Goal: Book appointment/travel/reservation

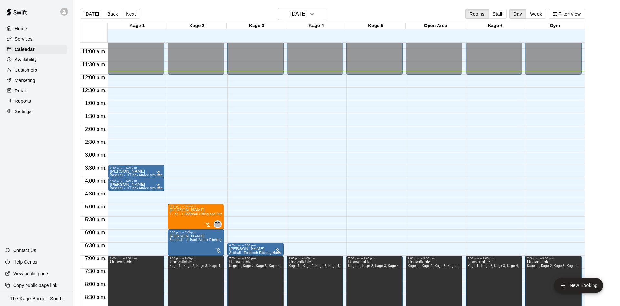
scroll to position [289, 0]
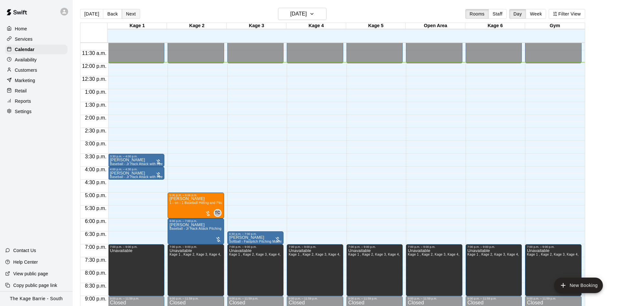
click at [131, 12] on button "Next" at bounding box center [131, 14] width 18 height 10
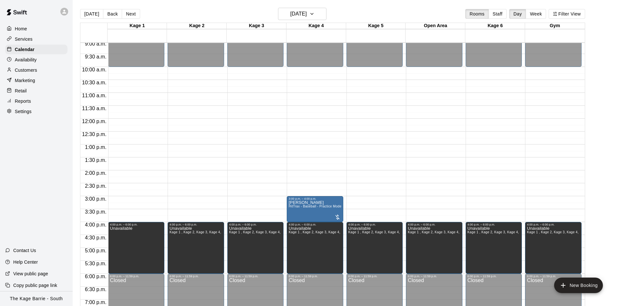
scroll to position [249, 0]
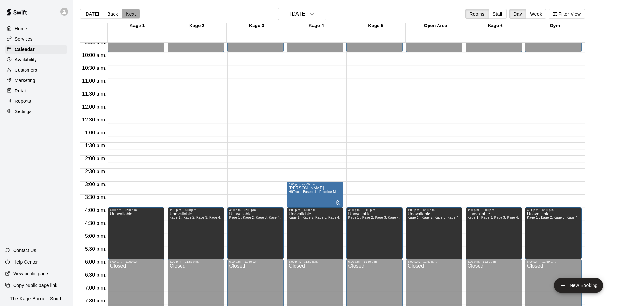
click at [132, 15] on button "Next" at bounding box center [131, 14] width 18 height 10
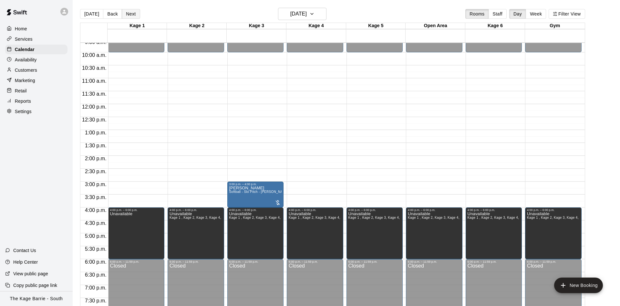
click at [134, 15] on button "Next" at bounding box center [131, 14] width 18 height 10
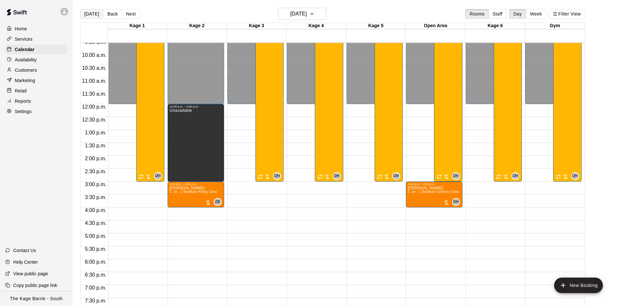
click at [96, 13] on button "[DATE]" at bounding box center [91, 14] width 23 height 10
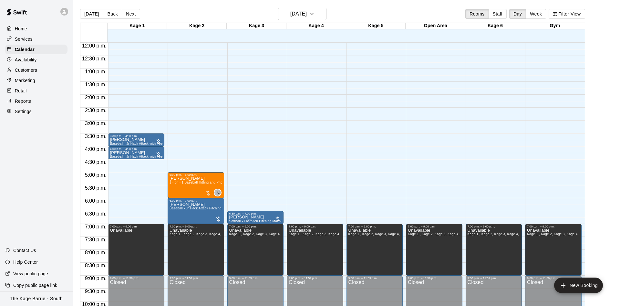
scroll to position [330, 0]
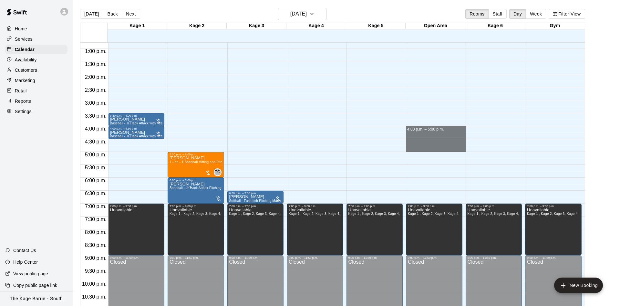
drag, startPoint x: 427, startPoint y: 130, endPoint x: 427, endPoint y: 147, distance: 17.7
click at [427, 147] on div "12:00 a.m. – 12:00 p.m. Closed 7:00 p.m. – 9:00 p.m. Unavailable Kage 1 , Kage …" at bounding box center [436, 23] width 60 height 620
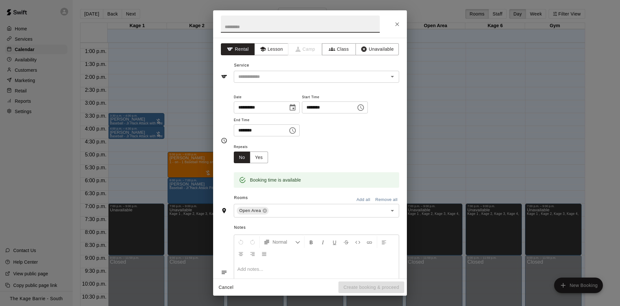
click at [391, 16] on div at bounding box center [310, 23] width 194 height 27
click at [398, 21] on icon "Close" at bounding box center [397, 24] width 6 height 6
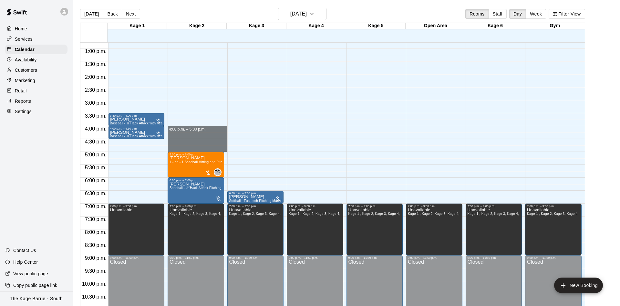
drag, startPoint x: 195, startPoint y: 129, endPoint x: 196, endPoint y: 148, distance: 19.1
click at [196, 148] on div "12:00 a.m. – 12:00 p.m. Closed 5:00 p.m. – 6:00 p.m. [PERSON_NAME] 1 - on - 1 B…" at bounding box center [197, 23] width 60 height 620
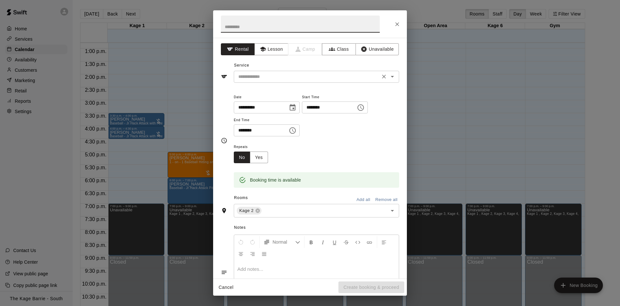
click at [310, 80] on input "text" at bounding box center [307, 77] width 142 height 8
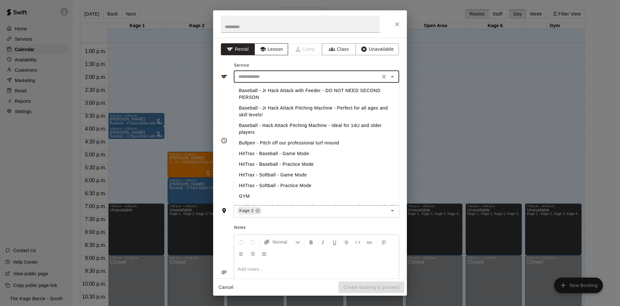
click at [271, 52] on button "Lesson" at bounding box center [271, 49] width 34 height 12
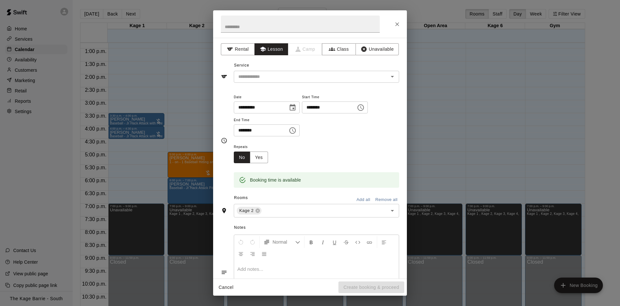
click at [287, 91] on div "**********" at bounding box center [310, 140] width 178 height 105
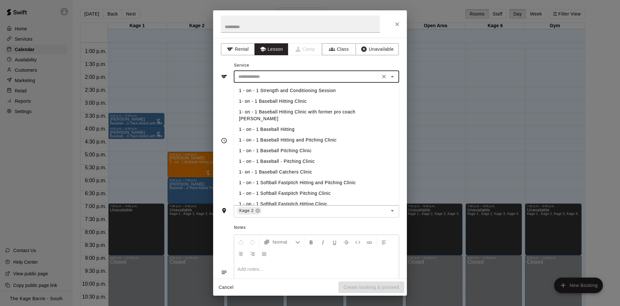
click at [290, 78] on input "text" at bounding box center [307, 77] width 142 height 8
click at [305, 135] on li "1 - on - 1 Baseball Hitting and Pitching Clinic" at bounding box center [316, 140] width 165 height 11
type input "**********"
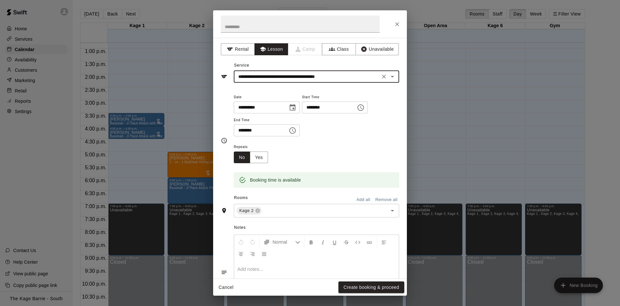
click at [372, 286] on button "Create booking & proceed" at bounding box center [371, 287] width 66 height 12
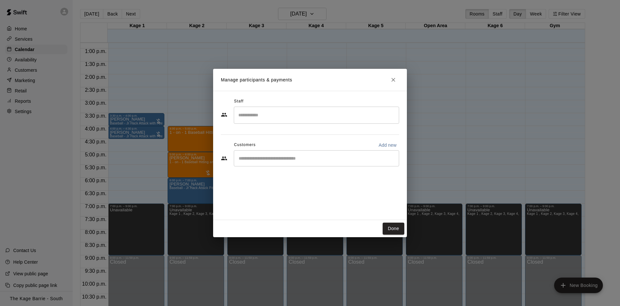
click at [288, 150] on div "Customers Add new" at bounding box center [310, 145] width 178 height 10
click at [288, 154] on div "​" at bounding box center [316, 158] width 165 height 16
type input "****"
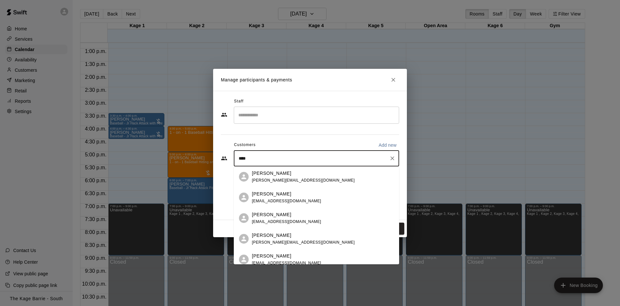
click at [306, 177] on div "[PERSON_NAME] [PERSON_NAME][EMAIL_ADDRESS][DOMAIN_NAME]" at bounding box center [323, 177] width 142 height 14
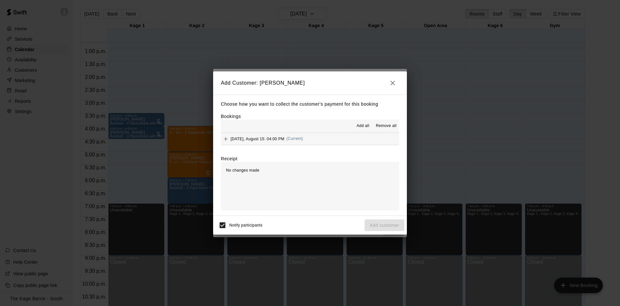
click at [363, 129] on span "Add all" at bounding box center [362, 126] width 13 height 6
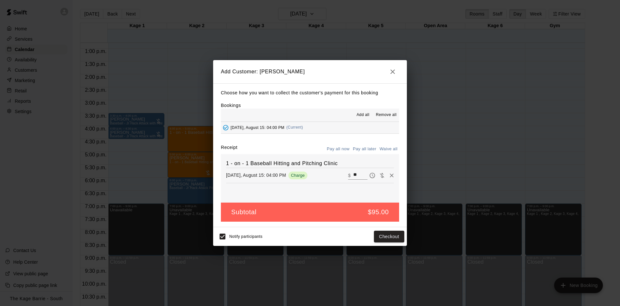
click at [368, 144] on div "Choose how you want to collect the customer's payment for this booking Bookings…" at bounding box center [310, 155] width 194 height 144
click at [368, 145] on button "Pay all later" at bounding box center [364, 149] width 27 height 10
click at [381, 234] on button "Add customer" at bounding box center [384, 236] width 40 height 12
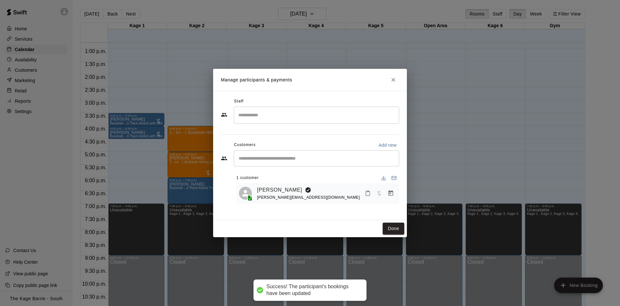
click at [321, 113] on input "Search staff" at bounding box center [316, 114] width 159 height 11
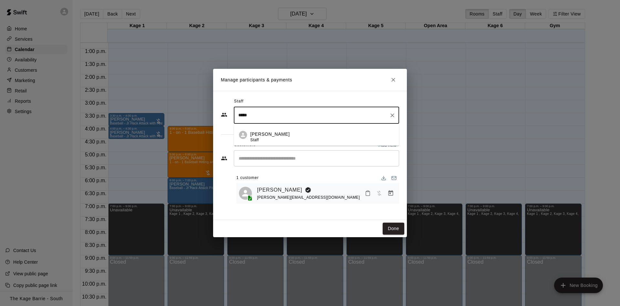
click at [263, 131] on p "[PERSON_NAME]" at bounding box center [269, 134] width 39 height 7
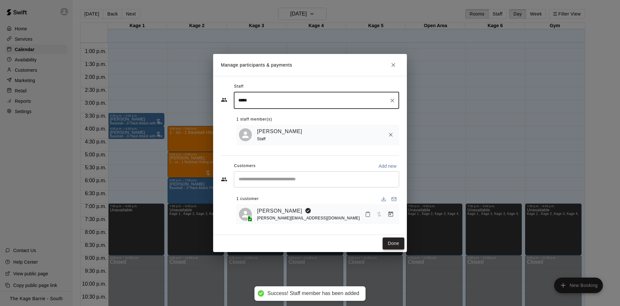
type input "*****"
click at [394, 242] on button "Done" at bounding box center [393, 243] width 22 height 12
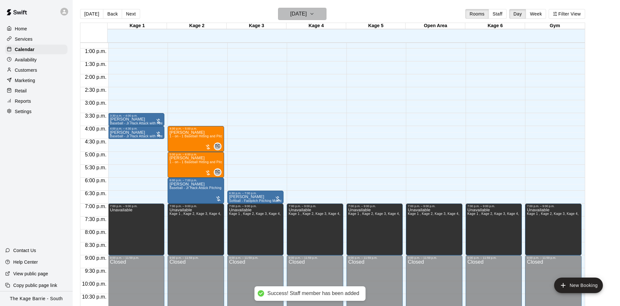
click at [300, 16] on h6 "[DATE]" at bounding box center [298, 13] width 16 height 9
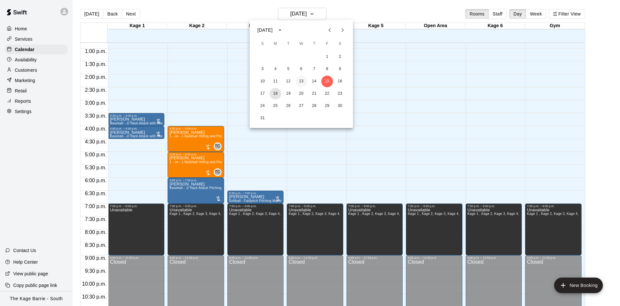
click at [277, 90] on button "18" at bounding box center [275, 94] width 12 height 12
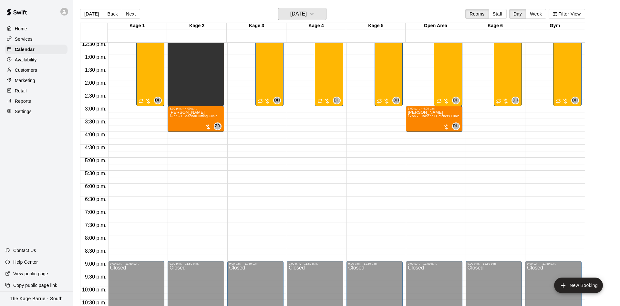
scroll to position [309, 0]
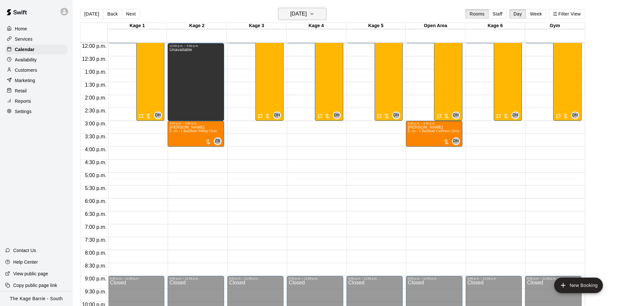
click at [307, 16] on h6 "[DATE]" at bounding box center [298, 13] width 16 height 9
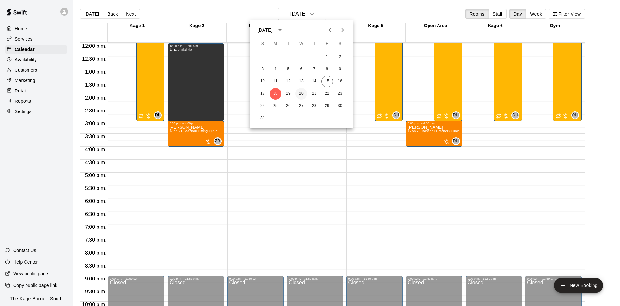
click at [296, 89] on button "20" at bounding box center [301, 94] width 12 height 12
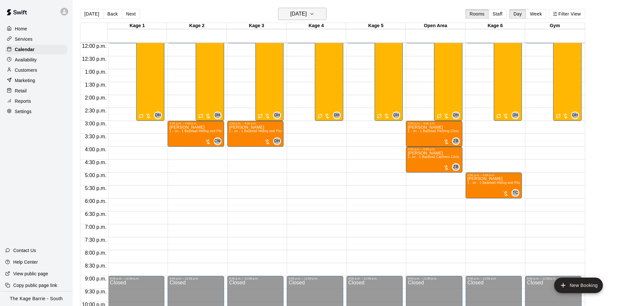
click at [307, 18] on h6 "[DATE]" at bounding box center [298, 13] width 16 height 9
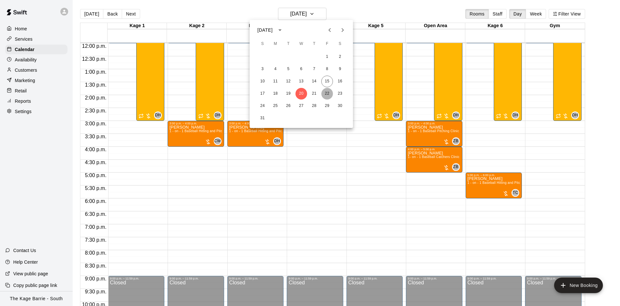
click at [322, 94] on button "22" at bounding box center [327, 94] width 12 height 12
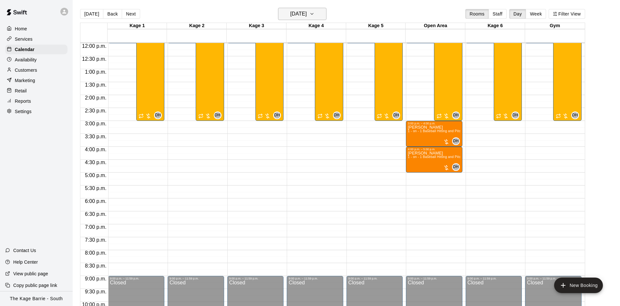
click at [303, 8] on button "[DATE]" at bounding box center [302, 14] width 48 height 12
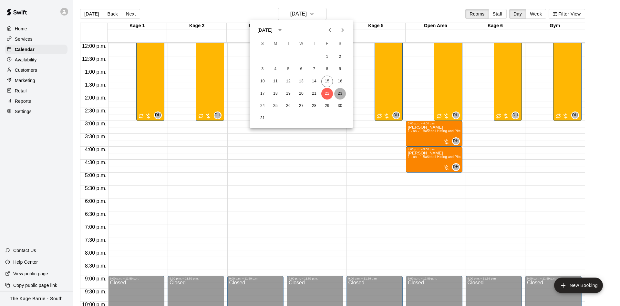
click at [339, 91] on button "23" at bounding box center [340, 94] width 12 height 12
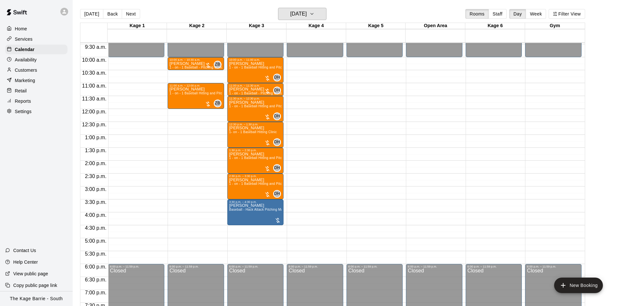
scroll to position [228, 0]
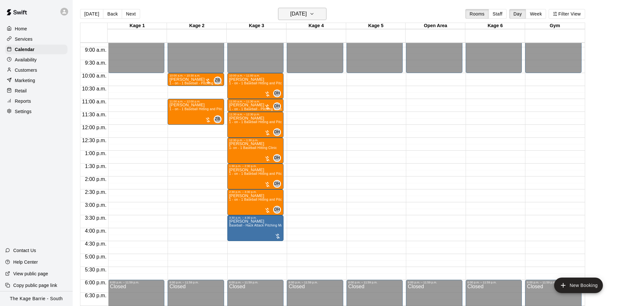
click at [314, 14] on icon "button" at bounding box center [311, 14] width 5 height 8
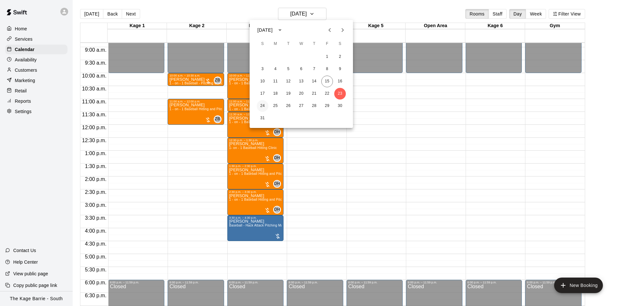
click at [259, 107] on button "24" at bounding box center [263, 106] width 12 height 12
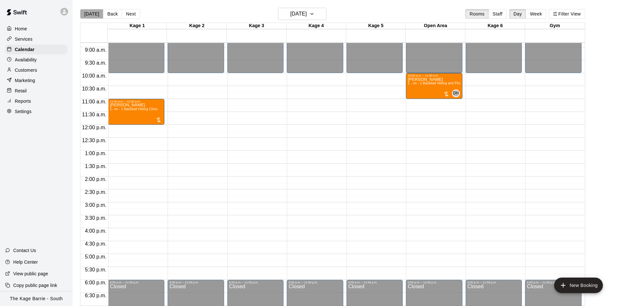
click at [92, 14] on button "[DATE]" at bounding box center [91, 14] width 23 height 10
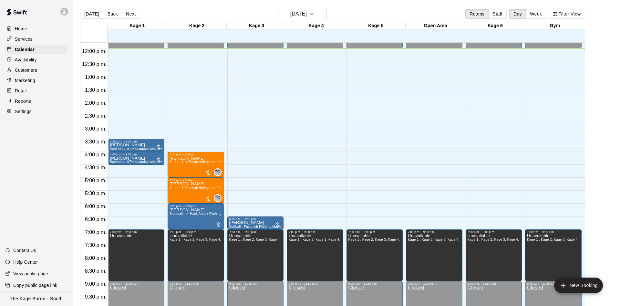
scroll to position [309, 0]
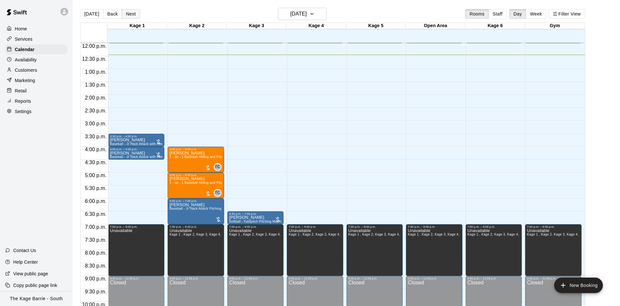
click at [124, 11] on button "Next" at bounding box center [131, 14] width 18 height 10
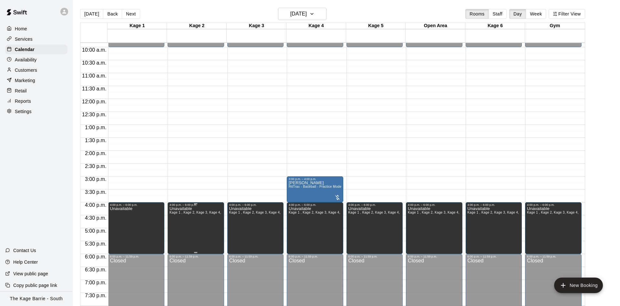
scroll to position [269, 0]
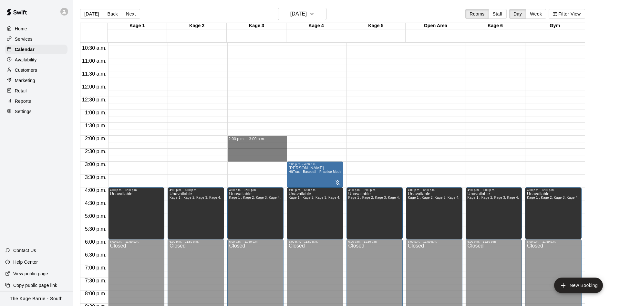
drag, startPoint x: 252, startPoint y: 139, endPoint x: 255, endPoint y: 158, distance: 19.5
click at [255, 158] on div "12:00 a.m. – 10:00 a.m. Closed 4:00 p.m. – 6:00 p.m. Unavailable Kage 1 , Kage …" at bounding box center [257, 84] width 60 height 620
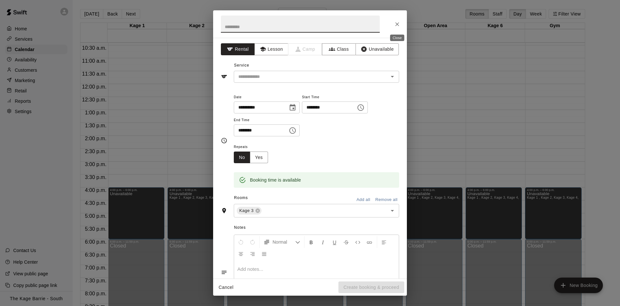
click at [401, 25] on button "Close" at bounding box center [397, 24] width 12 height 12
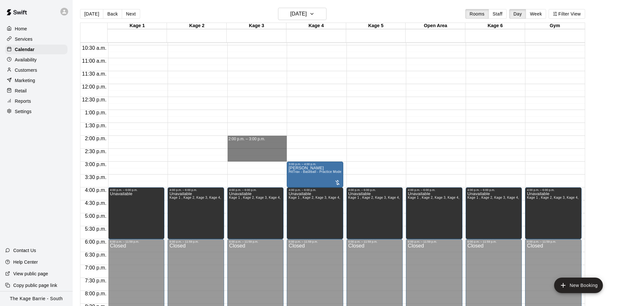
drag, startPoint x: 252, startPoint y: 138, endPoint x: 253, endPoint y: 156, distance: 18.4
click at [253, 156] on div "12:00 a.m. – 10:00 a.m. Closed 4:00 p.m. – 6:00 p.m. Unavailable Kage 1 , Kage …" at bounding box center [257, 84] width 60 height 620
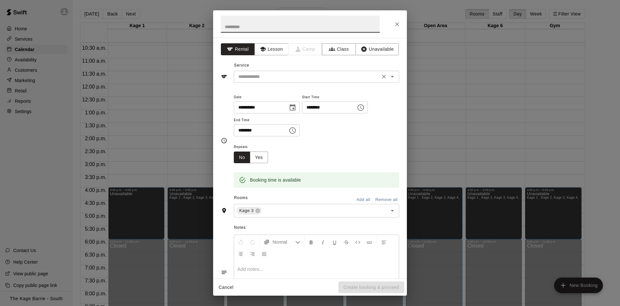
click at [263, 82] on div "​" at bounding box center [316, 77] width 165 height 12
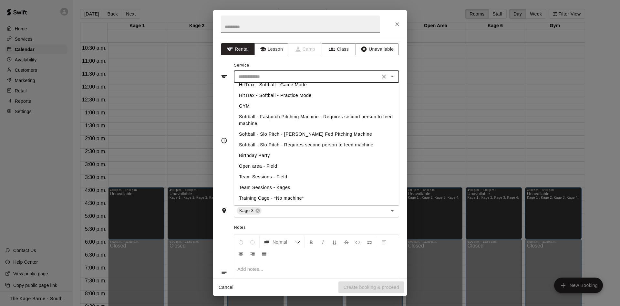
scroll to position [91, 0]
click at [289, 132] on li "Softball - Slo Pitch - [PERSON_NAME] Fed Pitching Machine" at bounding box center [316, 133] width 165 height 11
type input "**********"
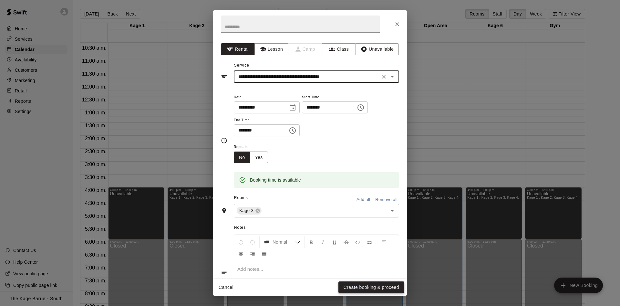
click at [379, 288] on button "Create booking & proceed" at bounding box center [371, 287] width 66 height 12
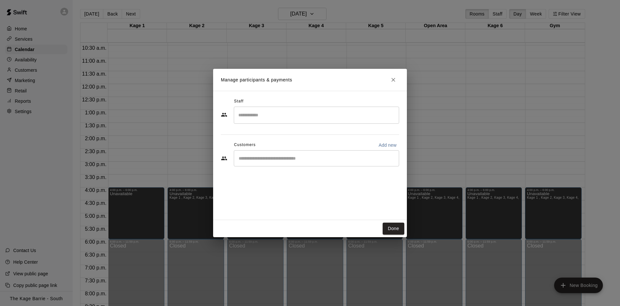
click at [383, 145] on p "Add new" at bounding box center [387, 145] width 18 height 6
select select "**"
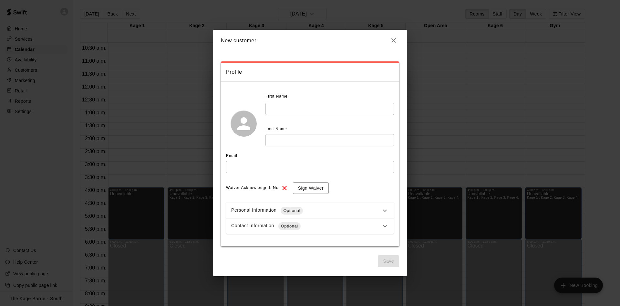
click at [301, 109] on input "text" at bounding box center [329, 109] width 128 height 12
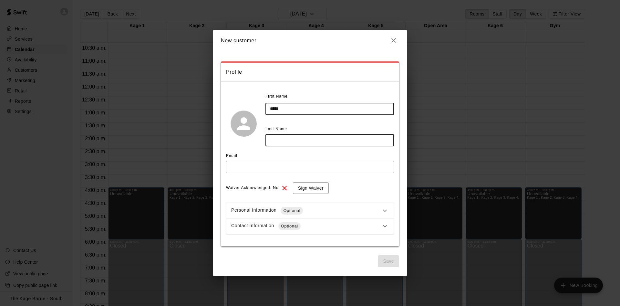
type input "*****"
type input "*********"
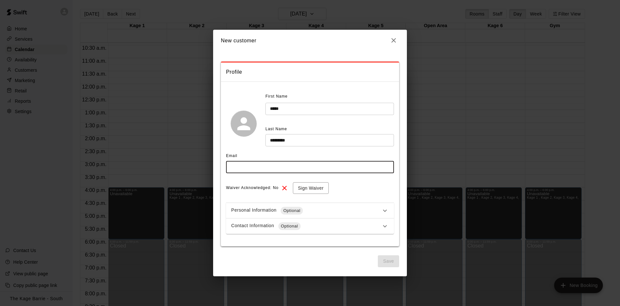
click at [276, 162] on input "text" at bounding box center [310, 167] width 168 height 12
type input "**********"
click at [311, 218] on div "Contact Information Optional" at bounding box center [310, 225] width 168 height 15
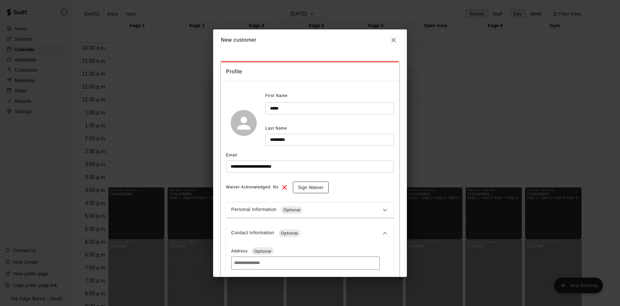
scroll to position [122, 0]
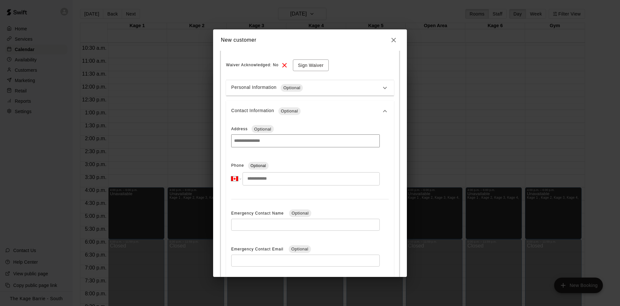
click at [286, 180] on input "tel" at bounding box center [310, 178] width 137 height 13
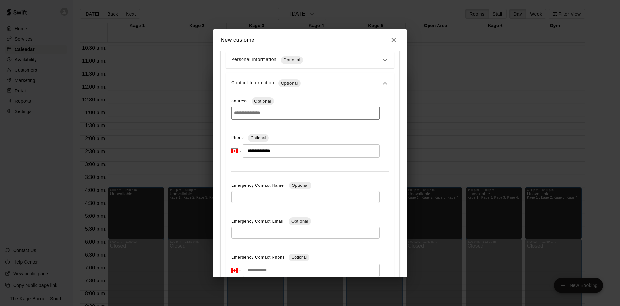
scroll to position [163, 0]
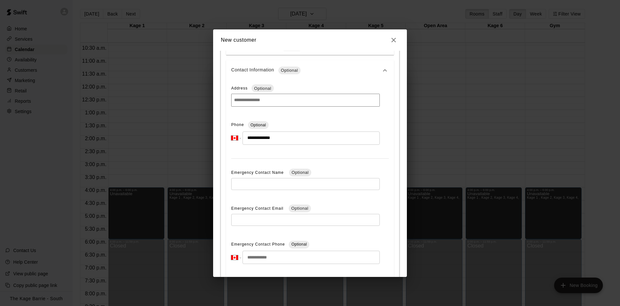
type input "**********"
click at [381, 73] on icon at bounding box center [385, 70] width 8 height 8
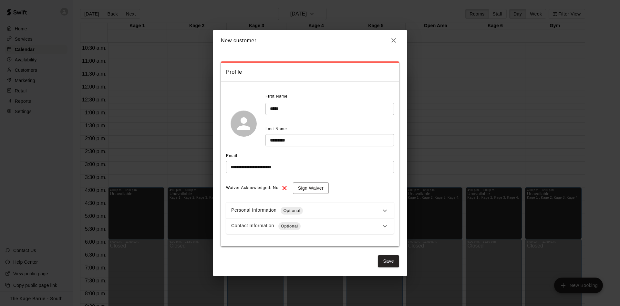
scroll to position [0, 0]
click at [389, 261] on button "Save" at bounding box center [388, 261] width 21 height 12
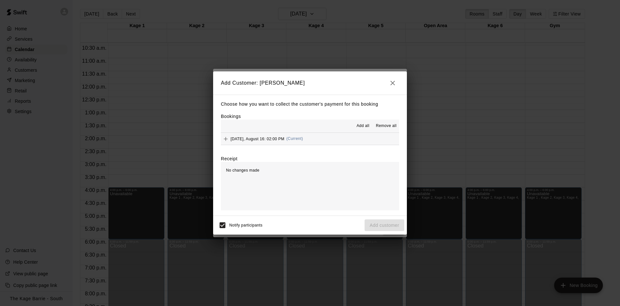
click at [361, 125] on span "Add all" at bounding box center [362, 126] width 13 height 6
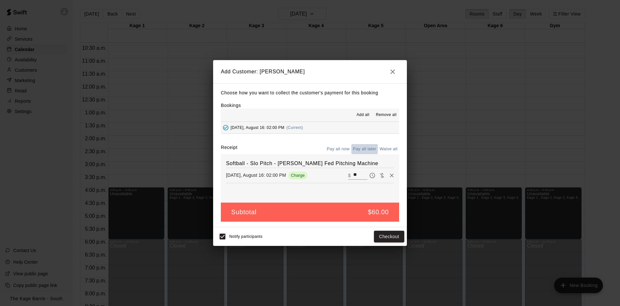
click at [375, 148] on button "Pay all later" at bounding box center [364, 149] width 27 height 10
click at [397, 235] on button "Add customer" at bounding box center [384, 236] width 40 height 12
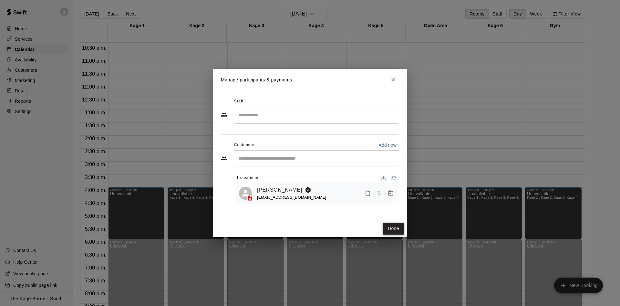
click at [400, 224] on button "Done" at bounding box center [393, 228] width 22 height 12
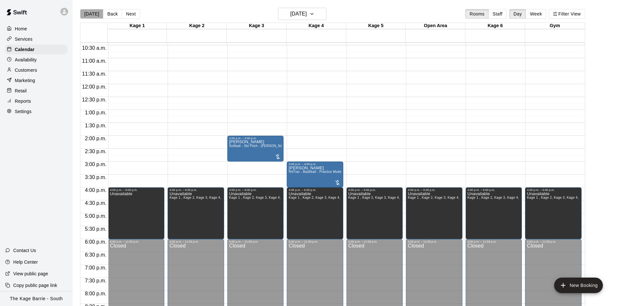
click at [96, 14] on button "[DATE]" at bounding box center [91, 14] width 23 height 10
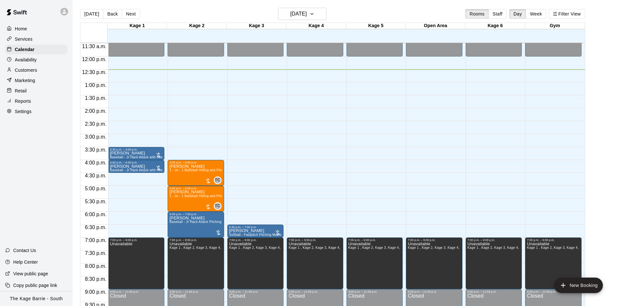
scroll to position [309, 0]
